Goal: Information Seeking & Learning: Learn about a topic

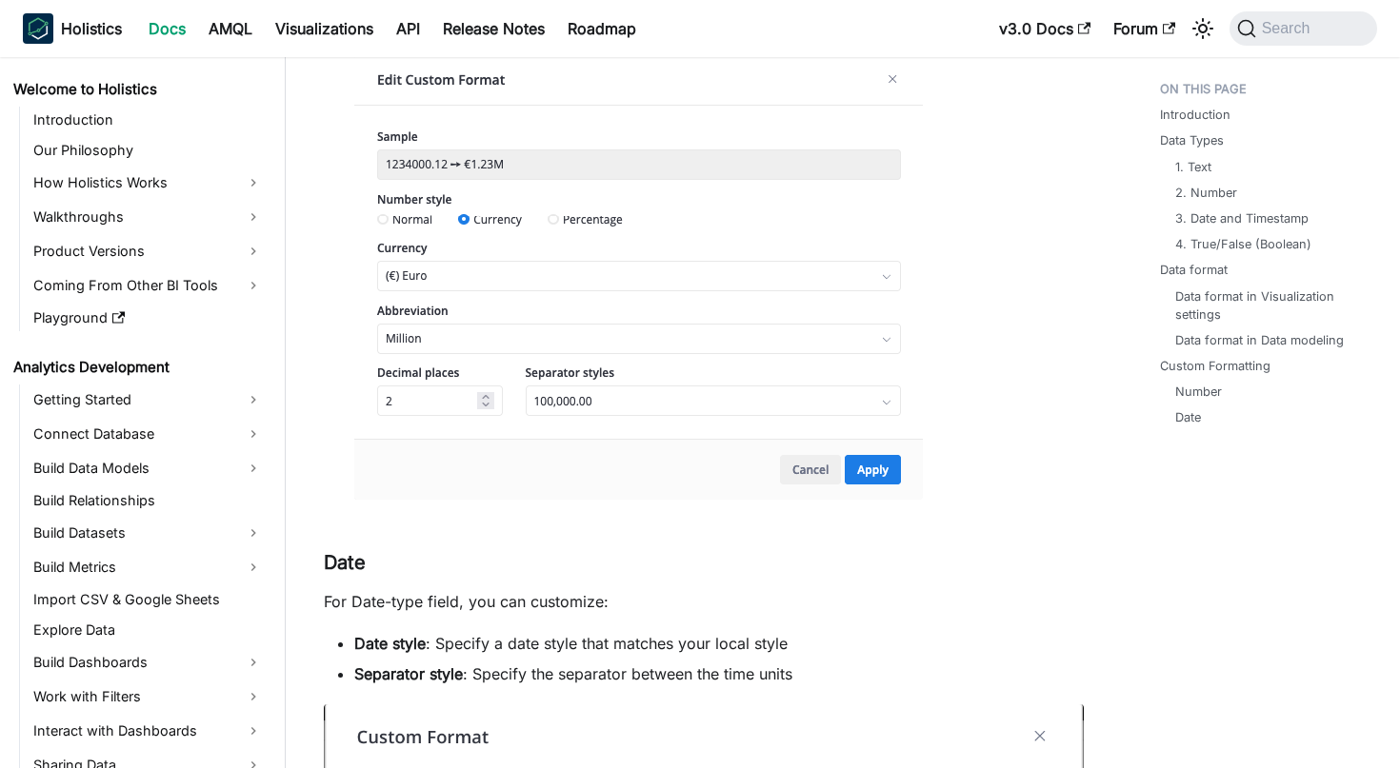
scroll to position [4700, 0]
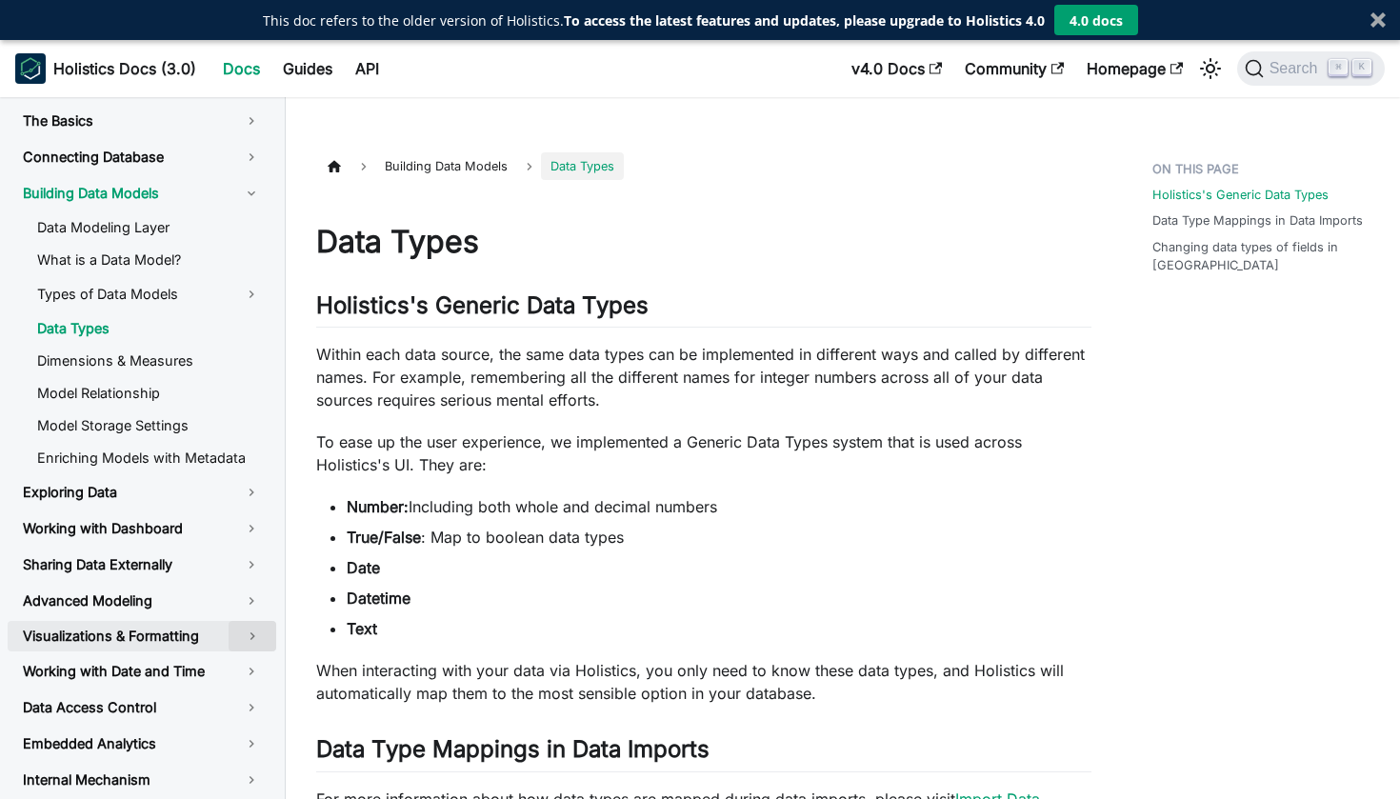
click at [230, 651] on button "Toggle the collapsible sidebar category 'Visualizations & Formatting'" at bounding box center [253, 636] width 48 height 30
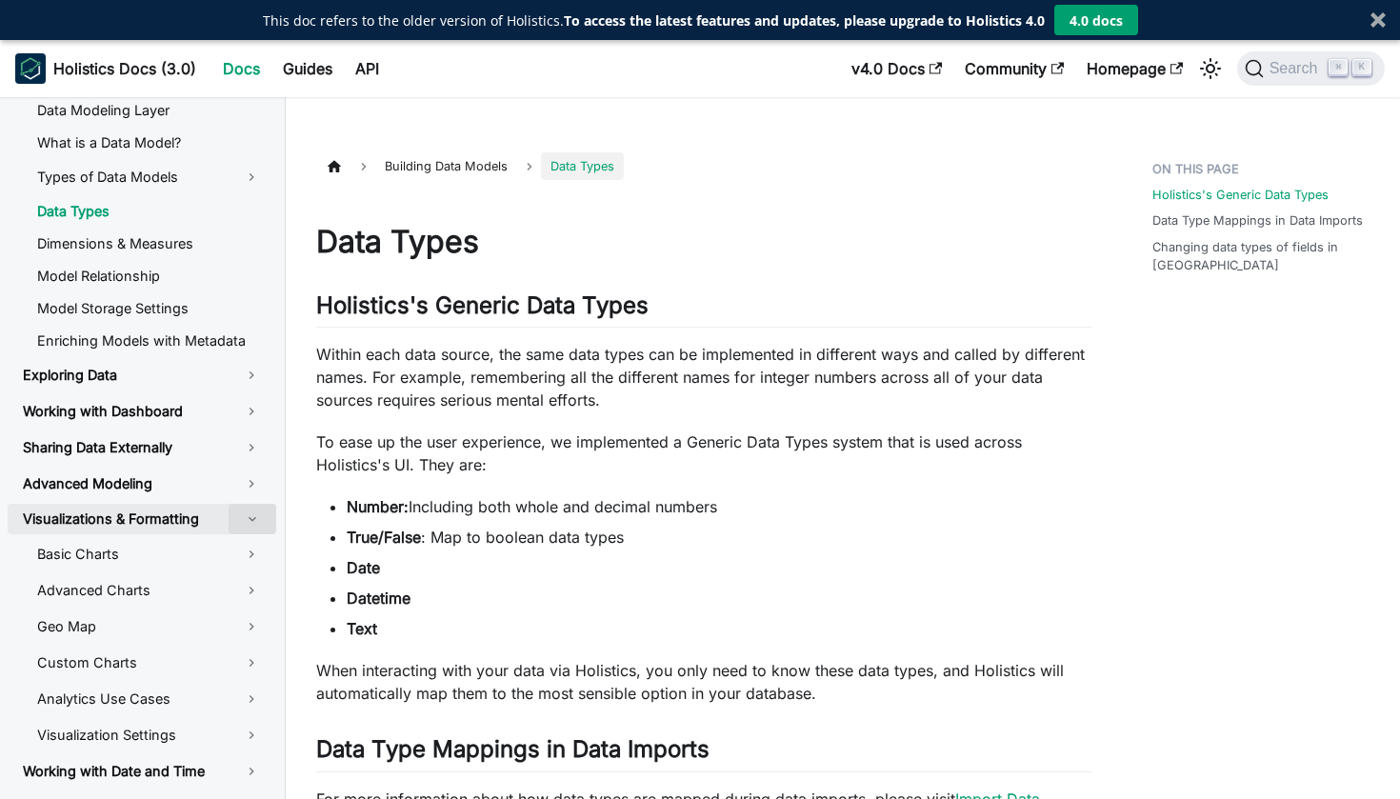
scroll to position [128, 0]
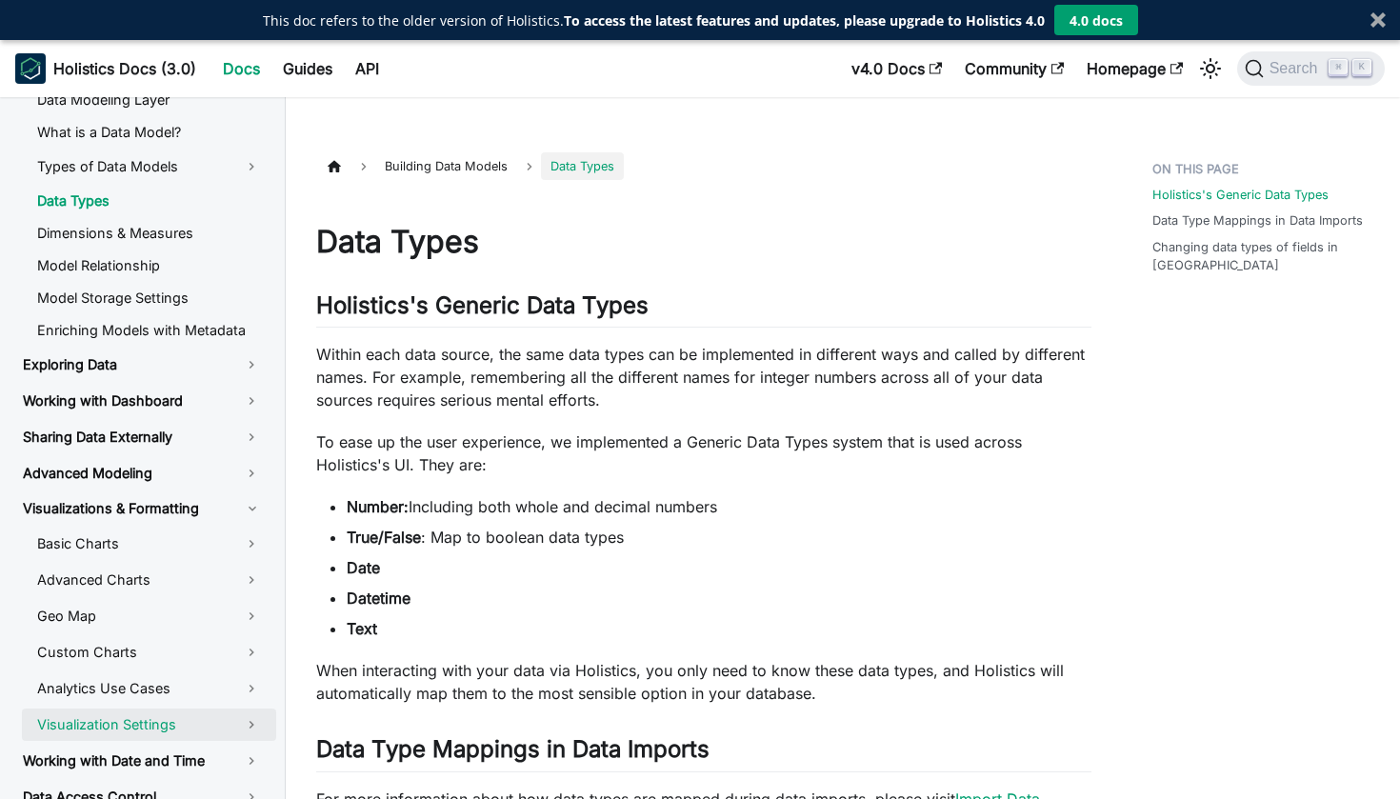
click at [239, 741] on link "Visualization Settings" at bounding box center [149, 725] width 254 height 32
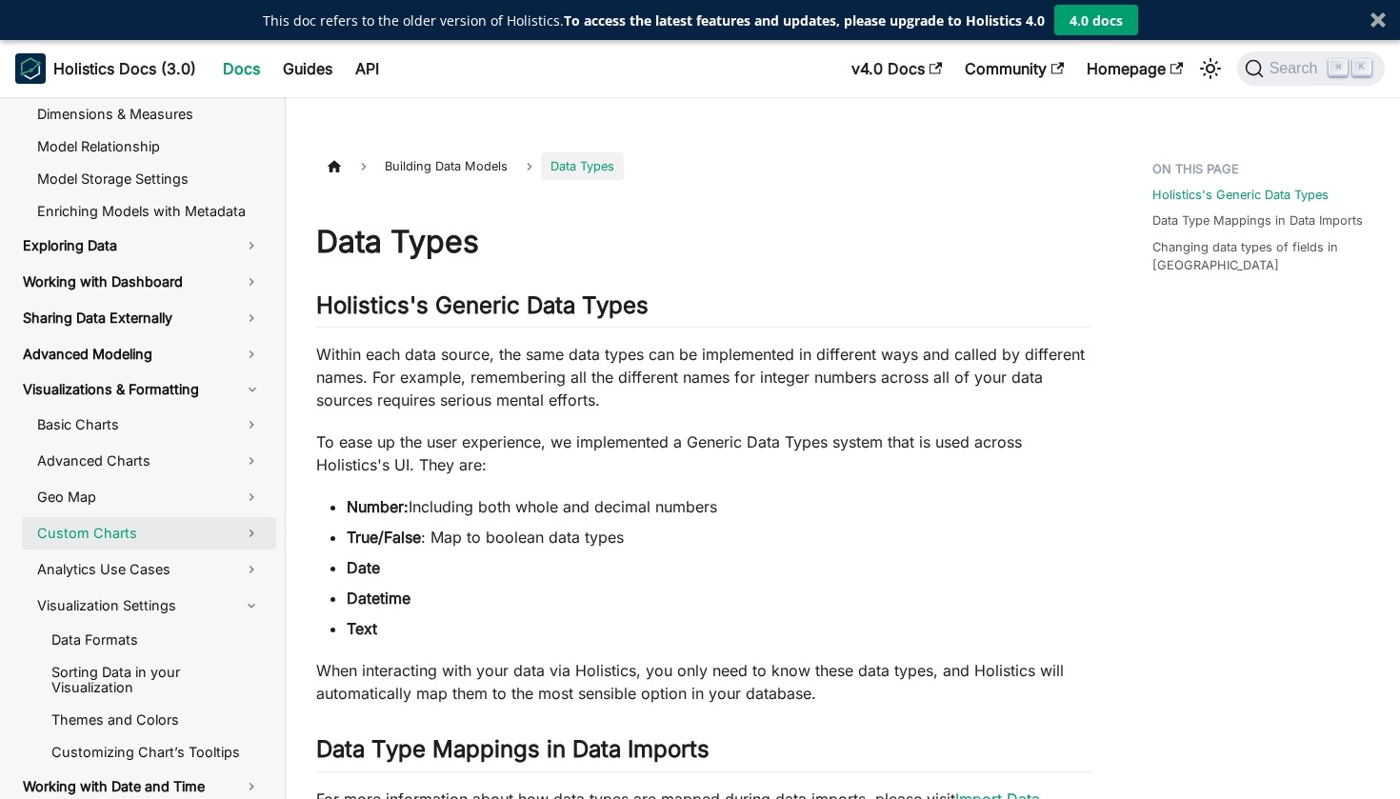
scroll to position [256, 0]
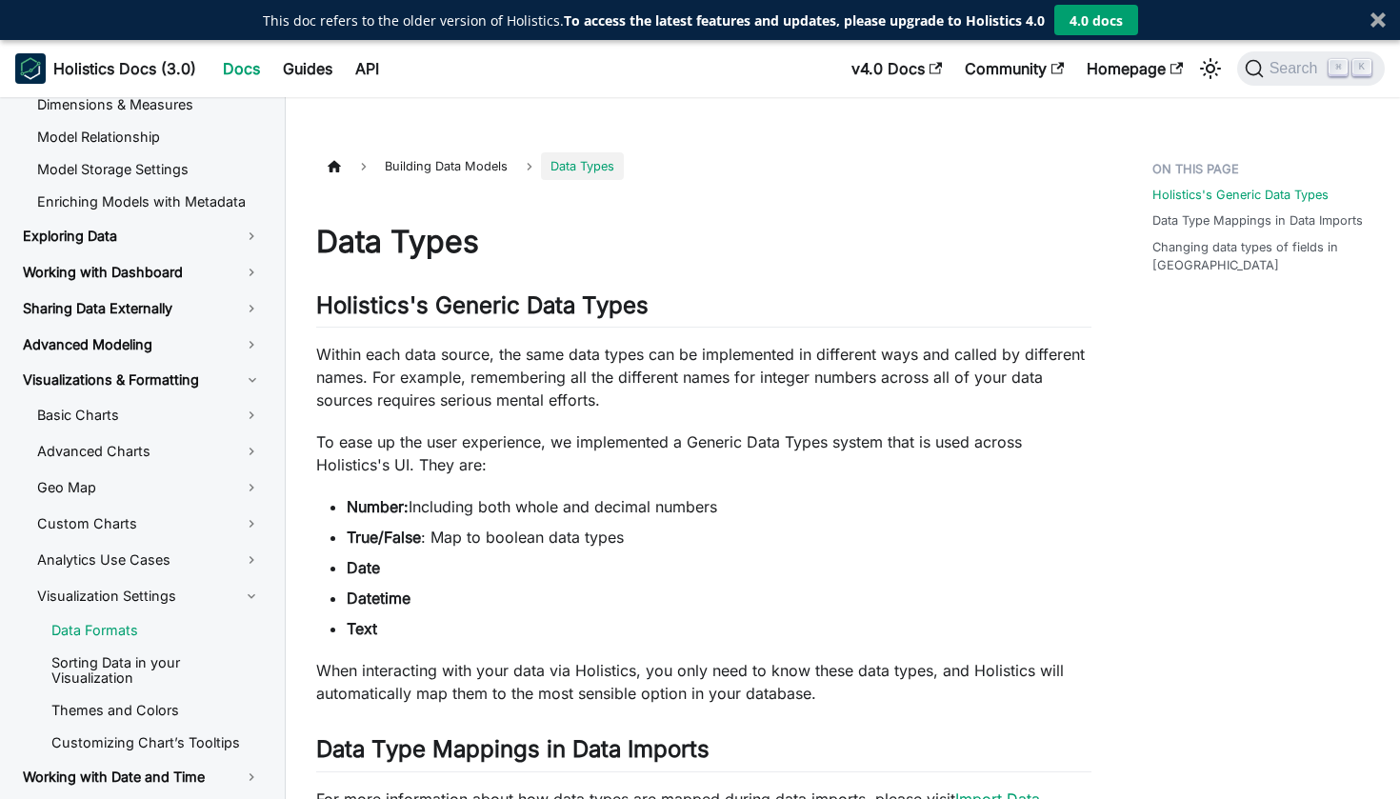
click at [145, 638] on link "Data Formats" at bounding box center [156, 630] width 240 height 29
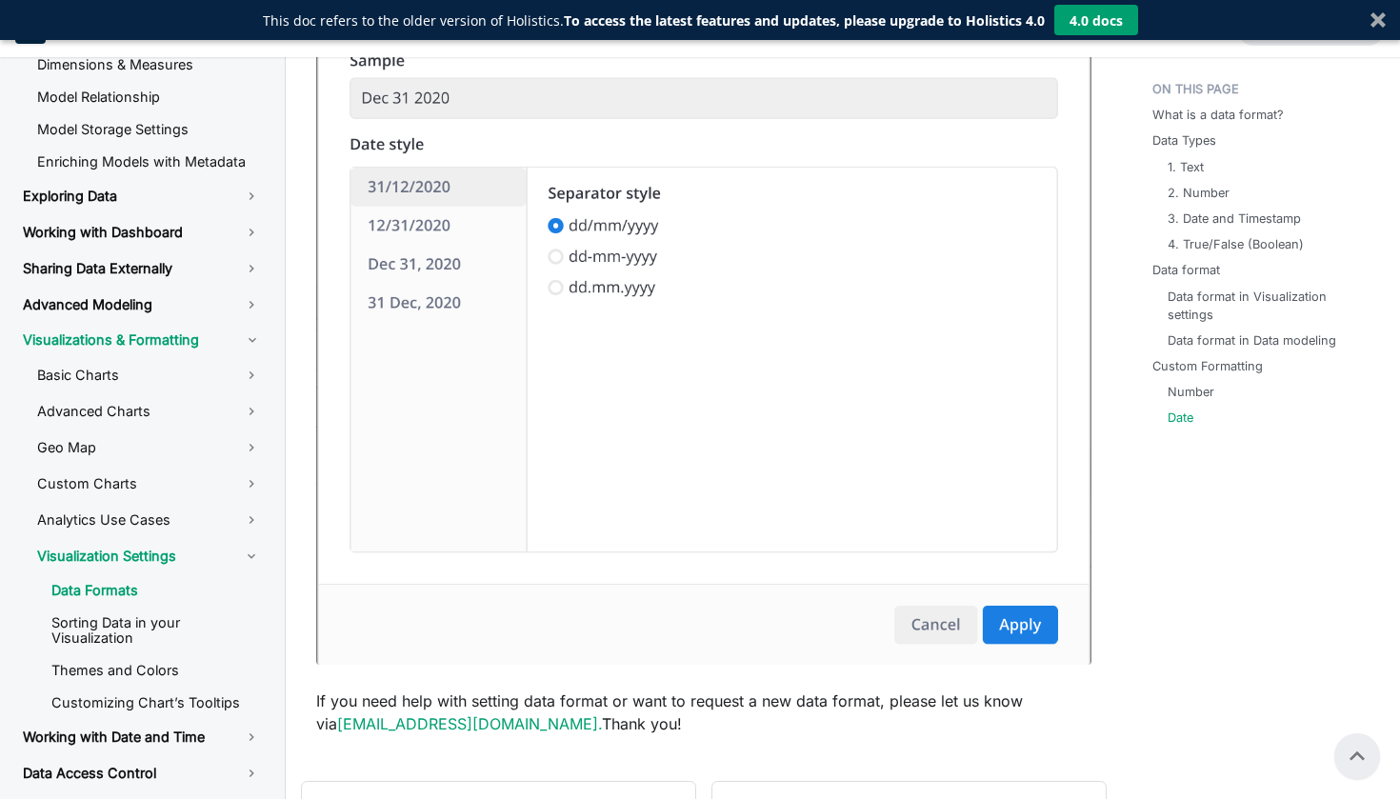
scroll to position [5571, 0]
click at [1189, 164] on link "1. Text" at bounding box center [1189, 167] width 36 height 18
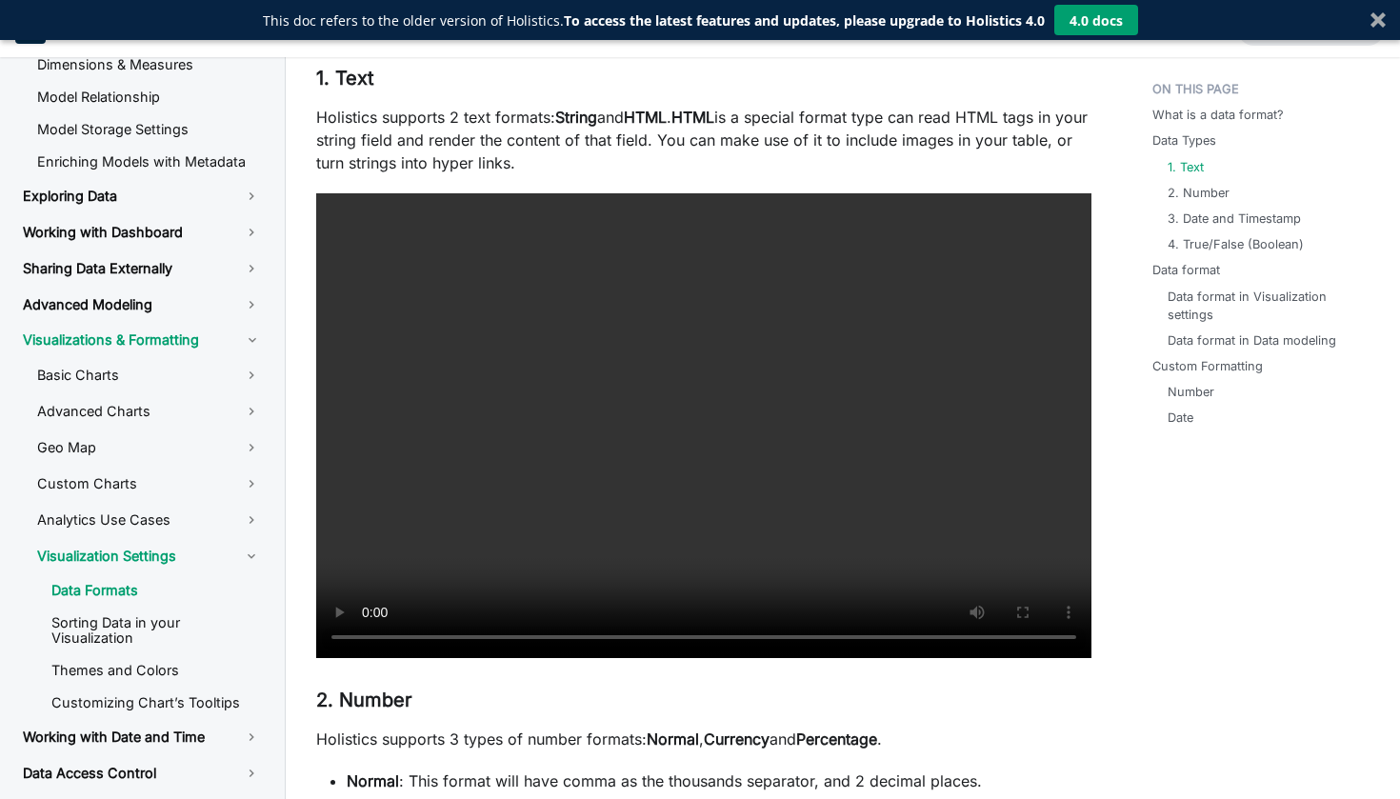
click at [450, 641] on video at bounding box center [703, 425] width 775 height 465
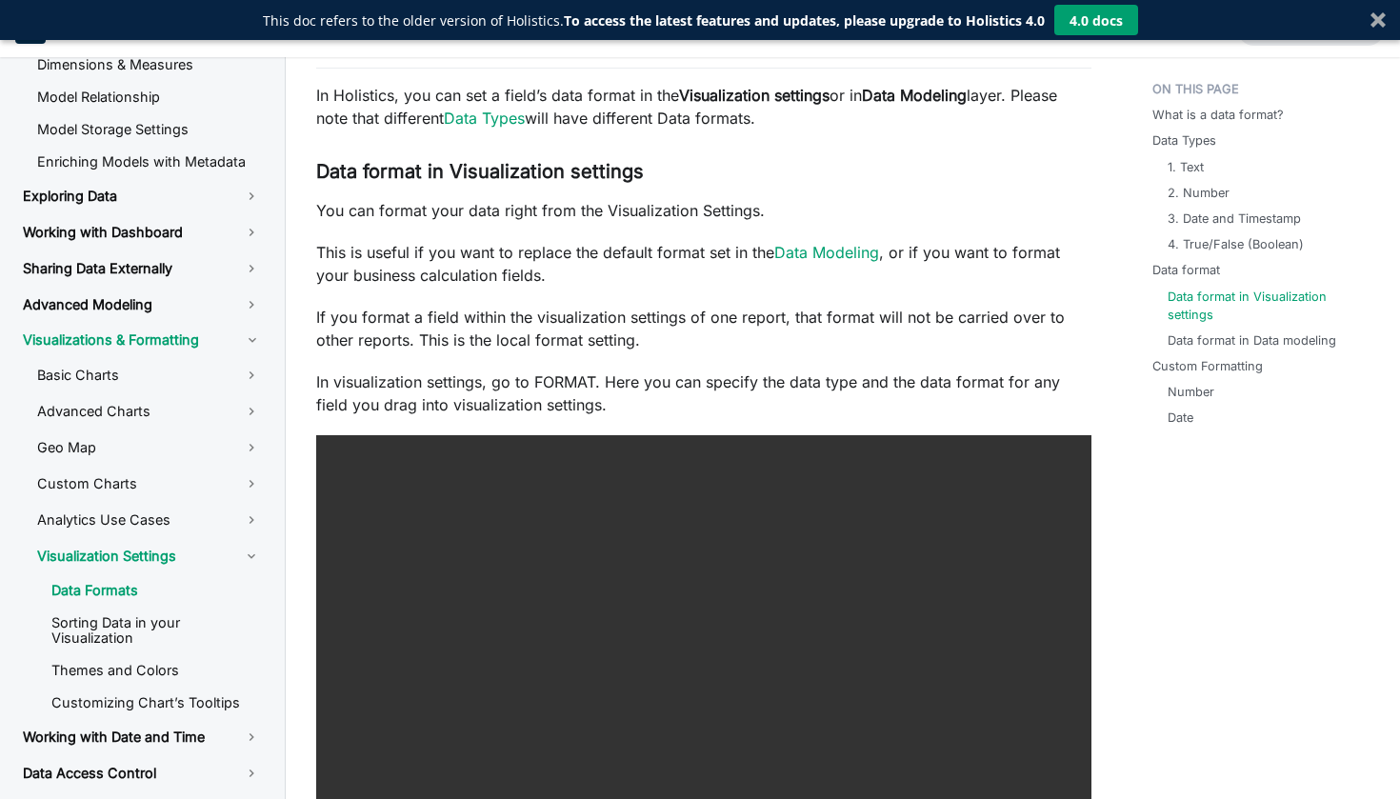
scroll to position [2660, 0]
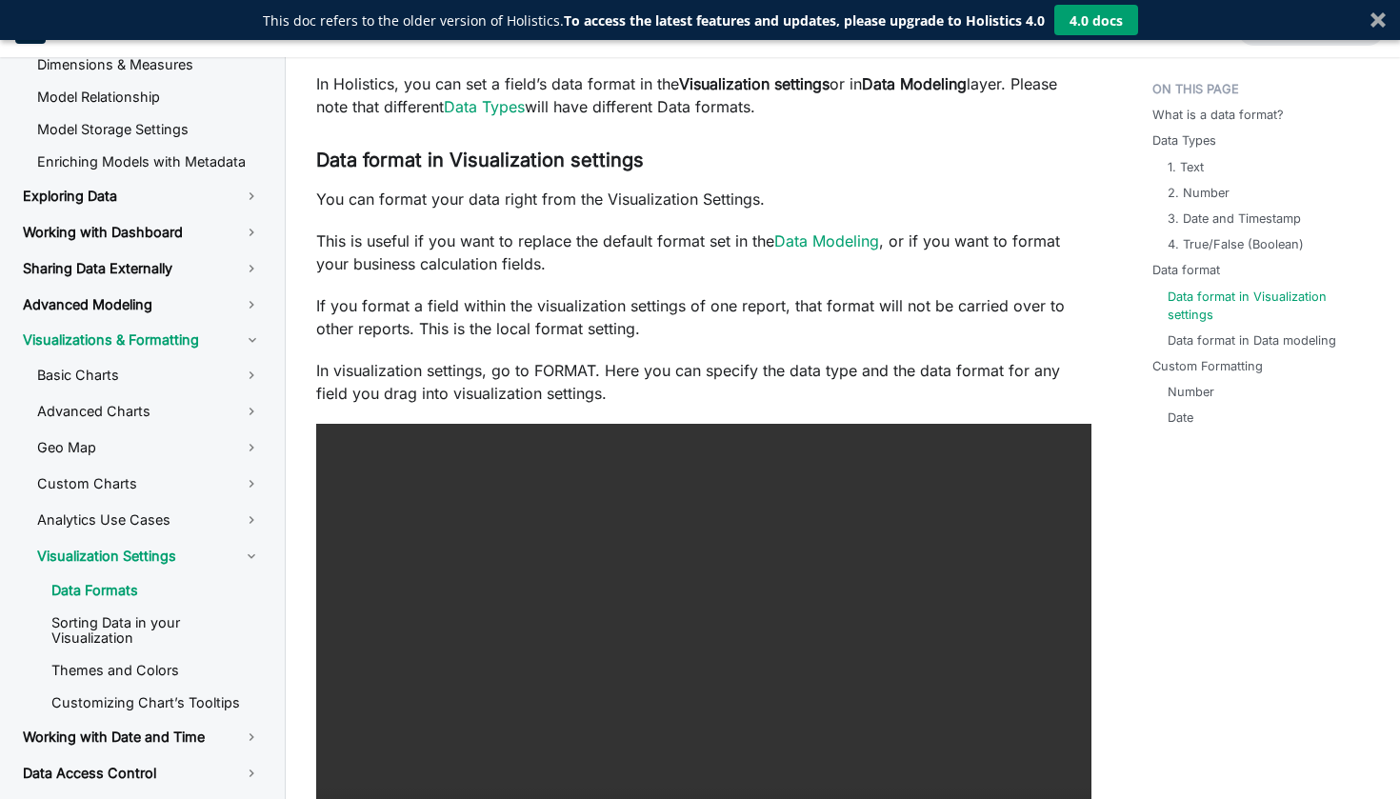
click at [547, 668] on video at bounding box center [703, 656] width 775 height 465
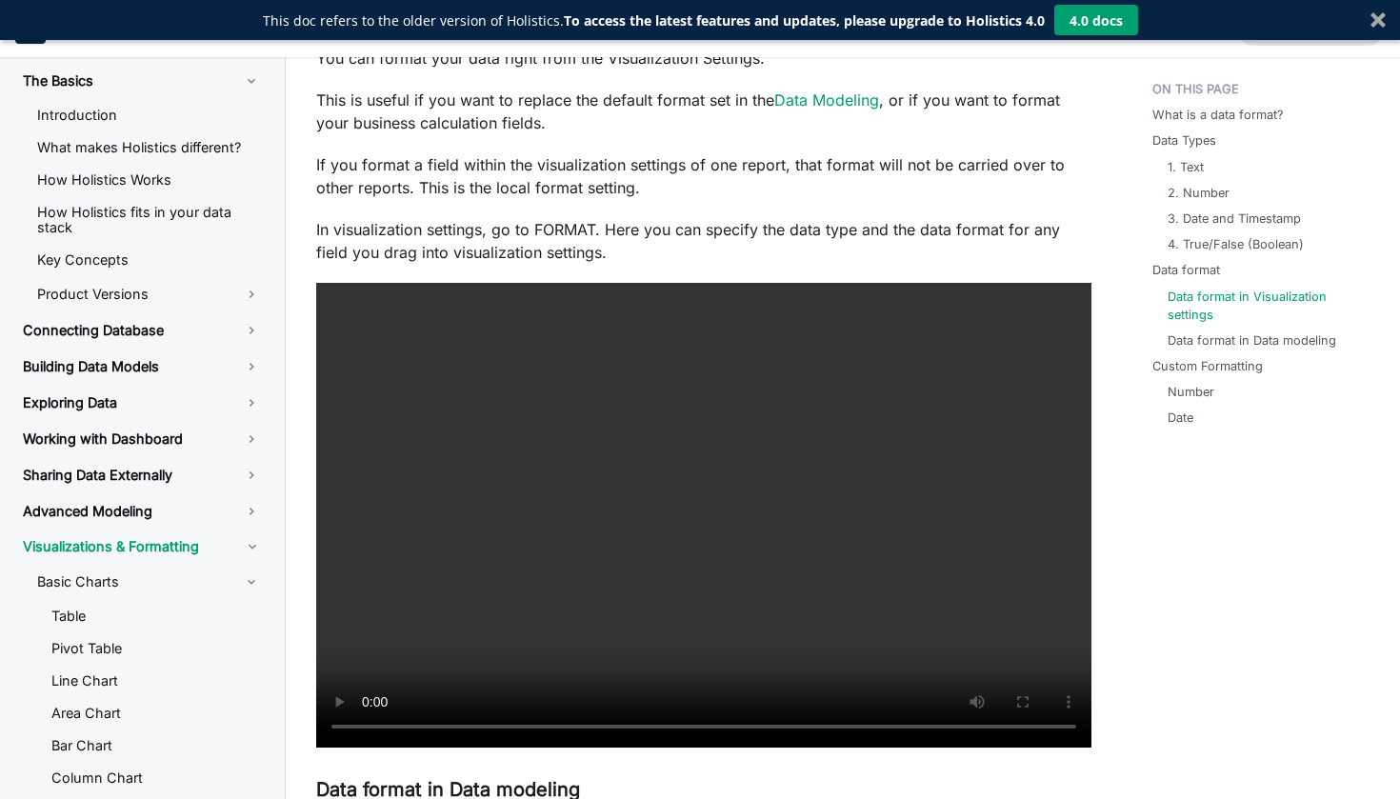
scroll to position [637, 0]
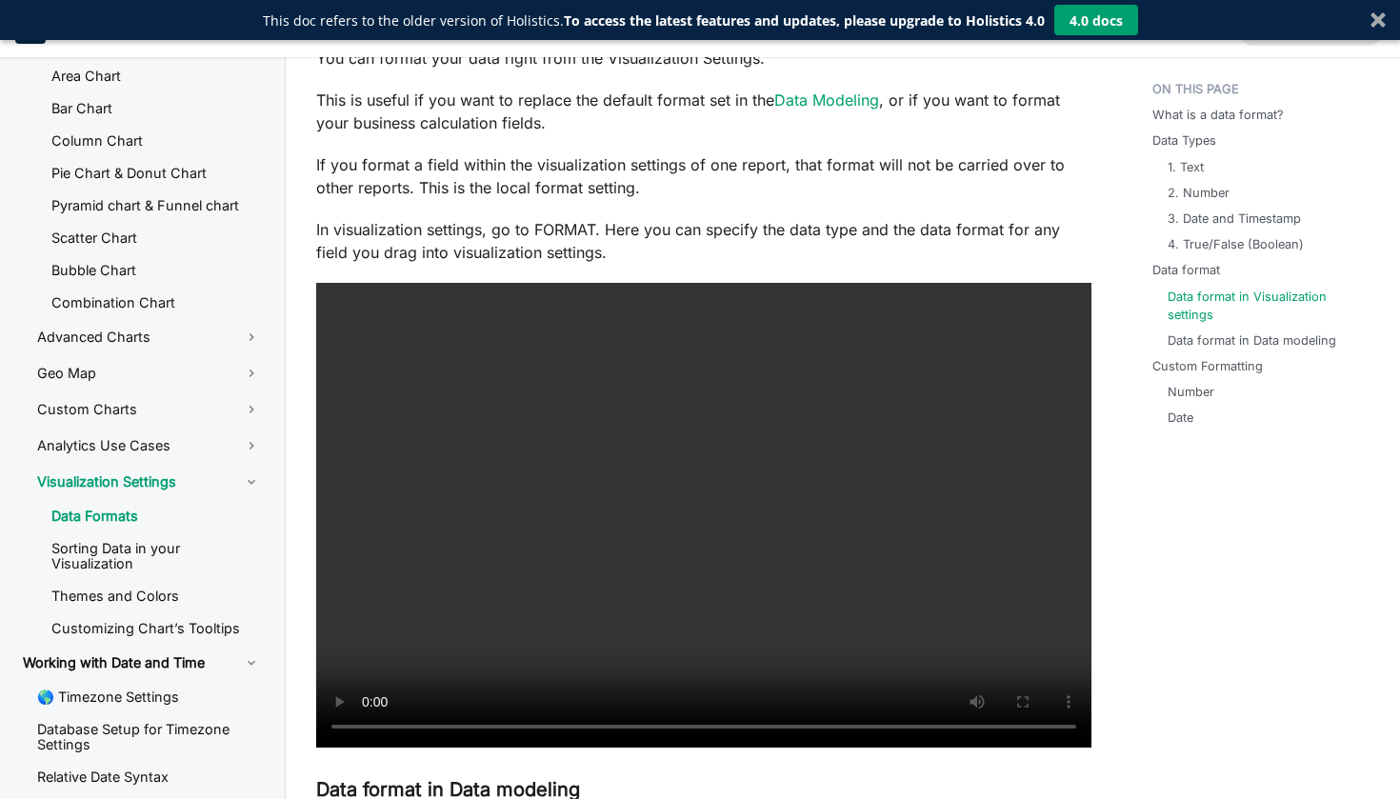
click at [674, 524] on video at bounding box center [703, 515] width 775 height 465
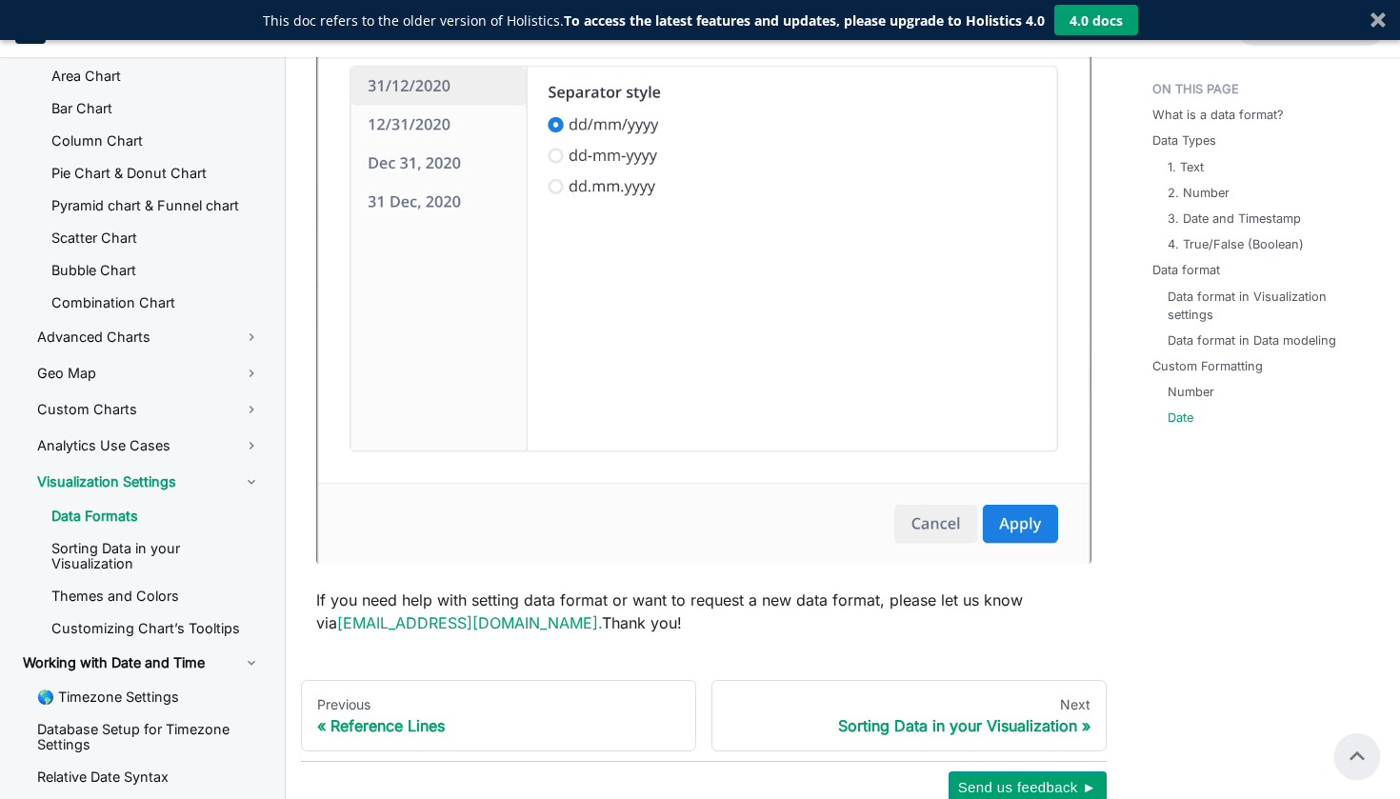
scroll to position [5659, 0]
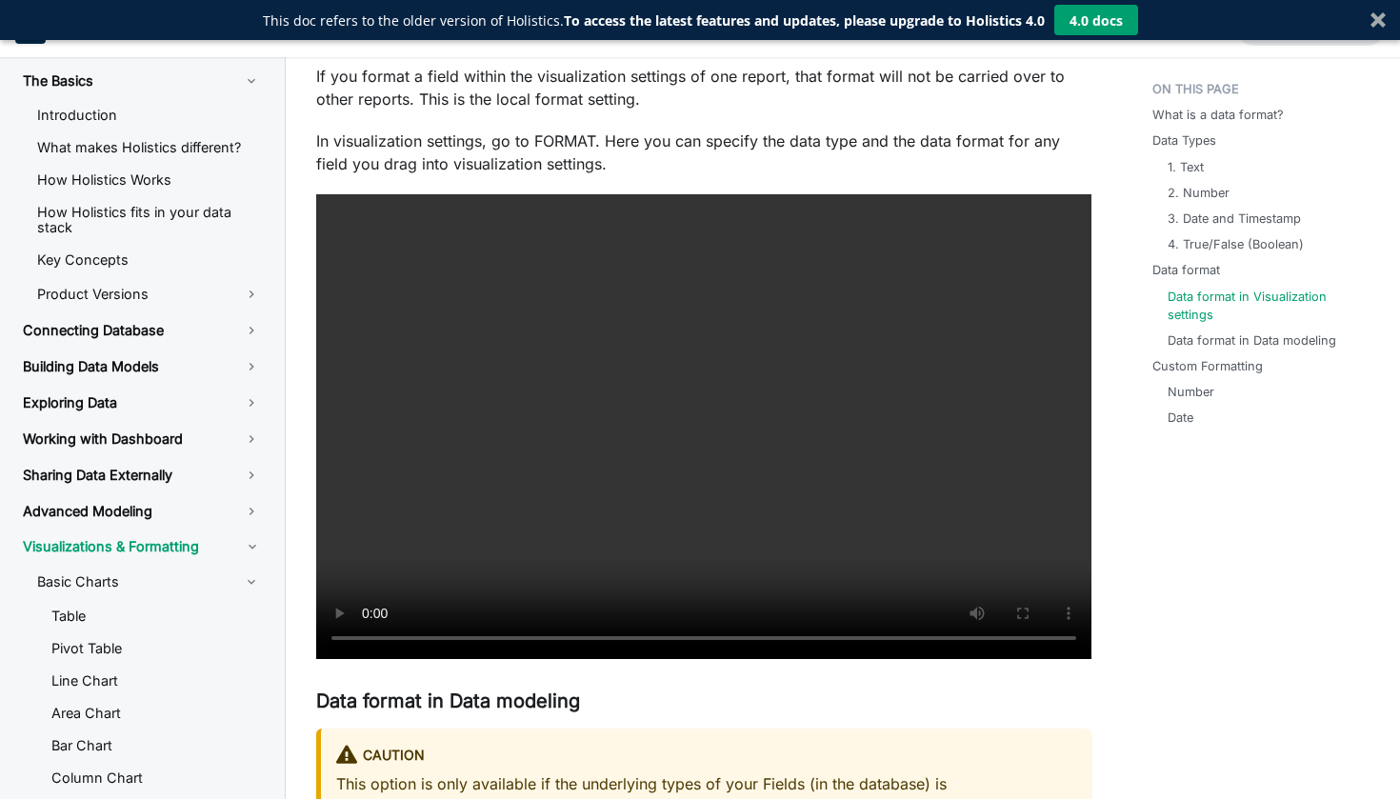
scroll to position [637, 0]
